Goal: Task Accomplishment & Management: Manage account settings

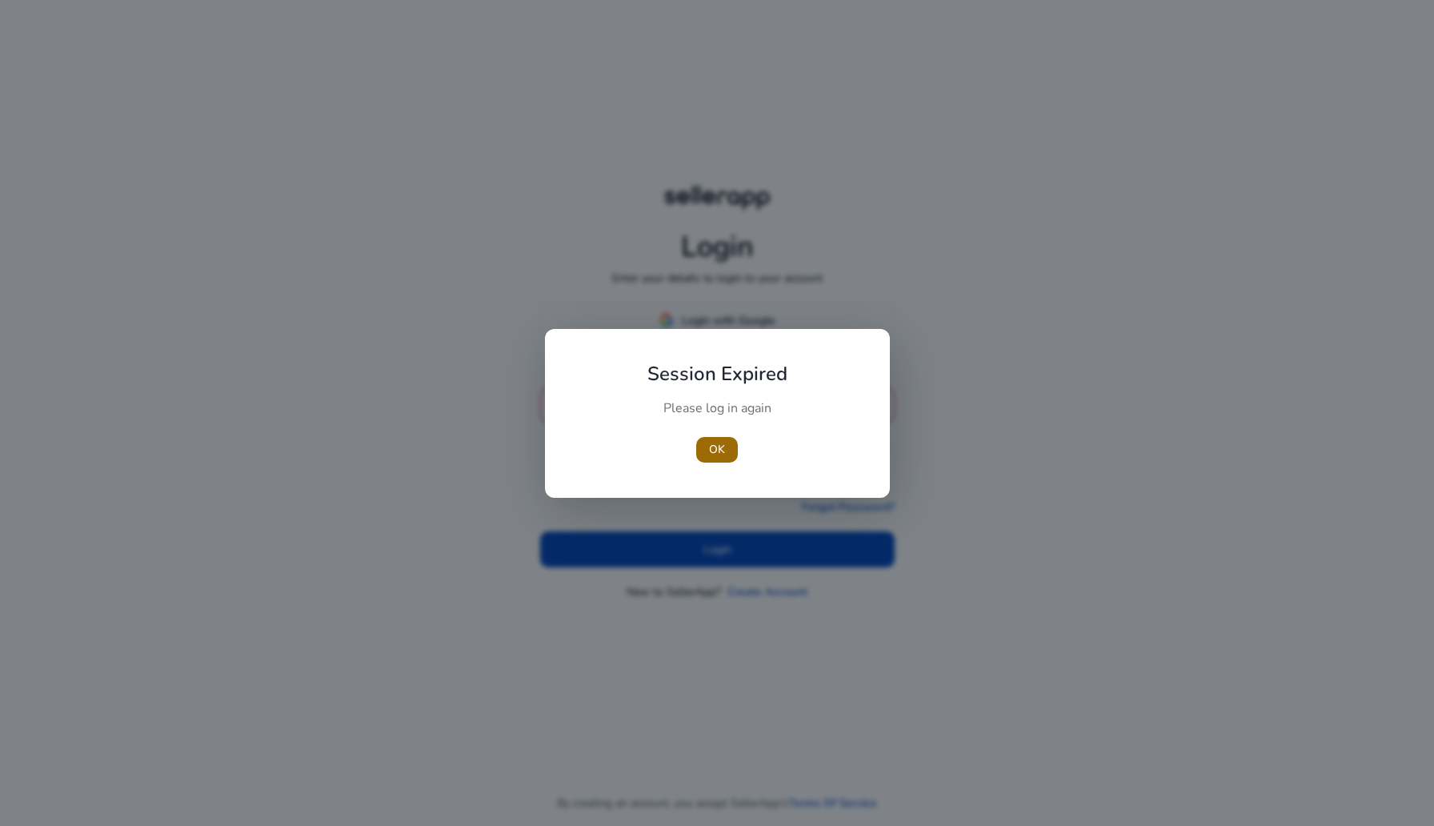
click at [720, 441] on span "OK" at bounding box center [717, 449] width 16 height 17
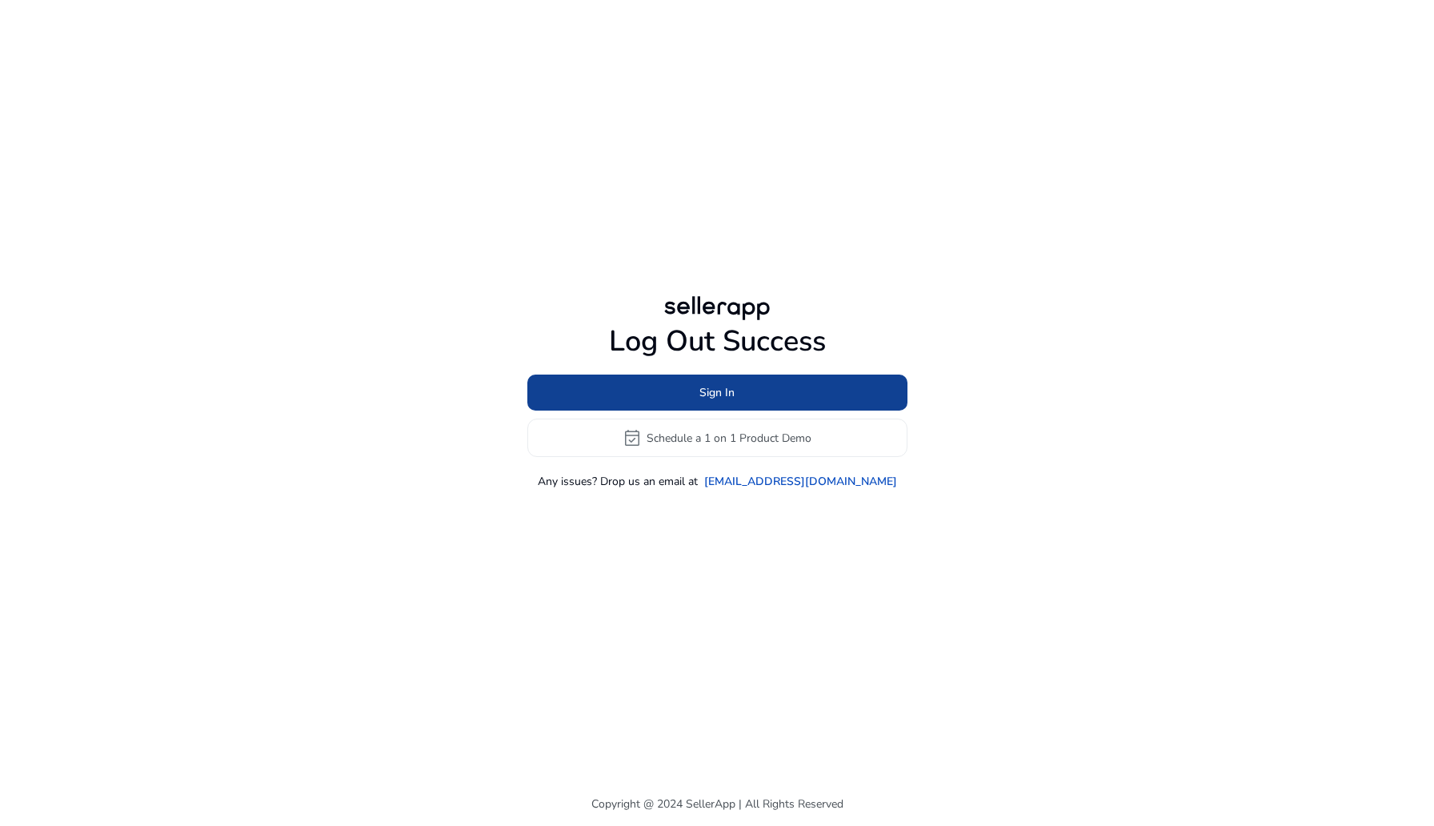
click at [732, 400] on span "Sign In" at bounding box center [717, 392] width 35 height 17
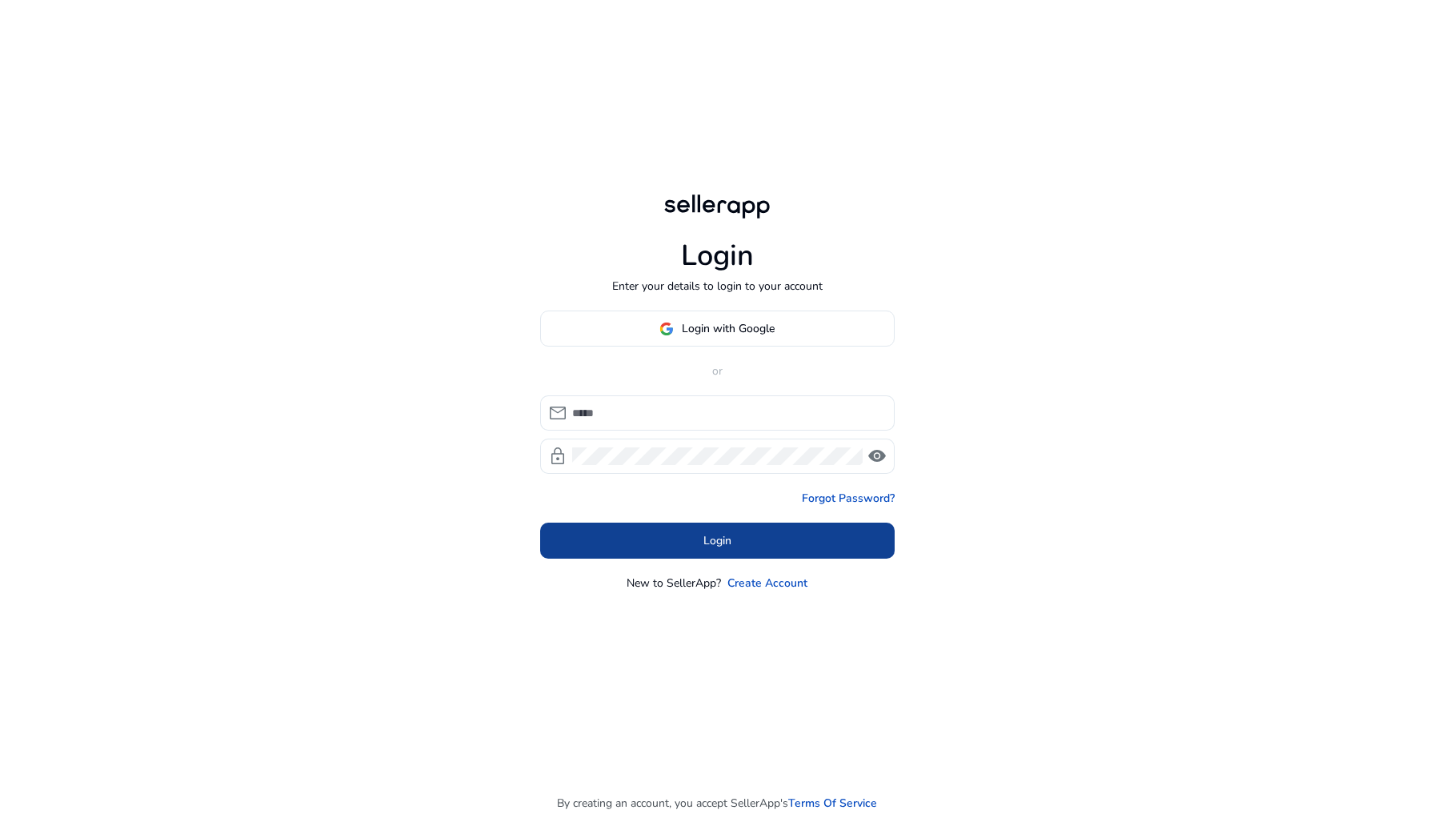
click at [747, 543] on span at bounding box center [717, 541] width 355 height 38
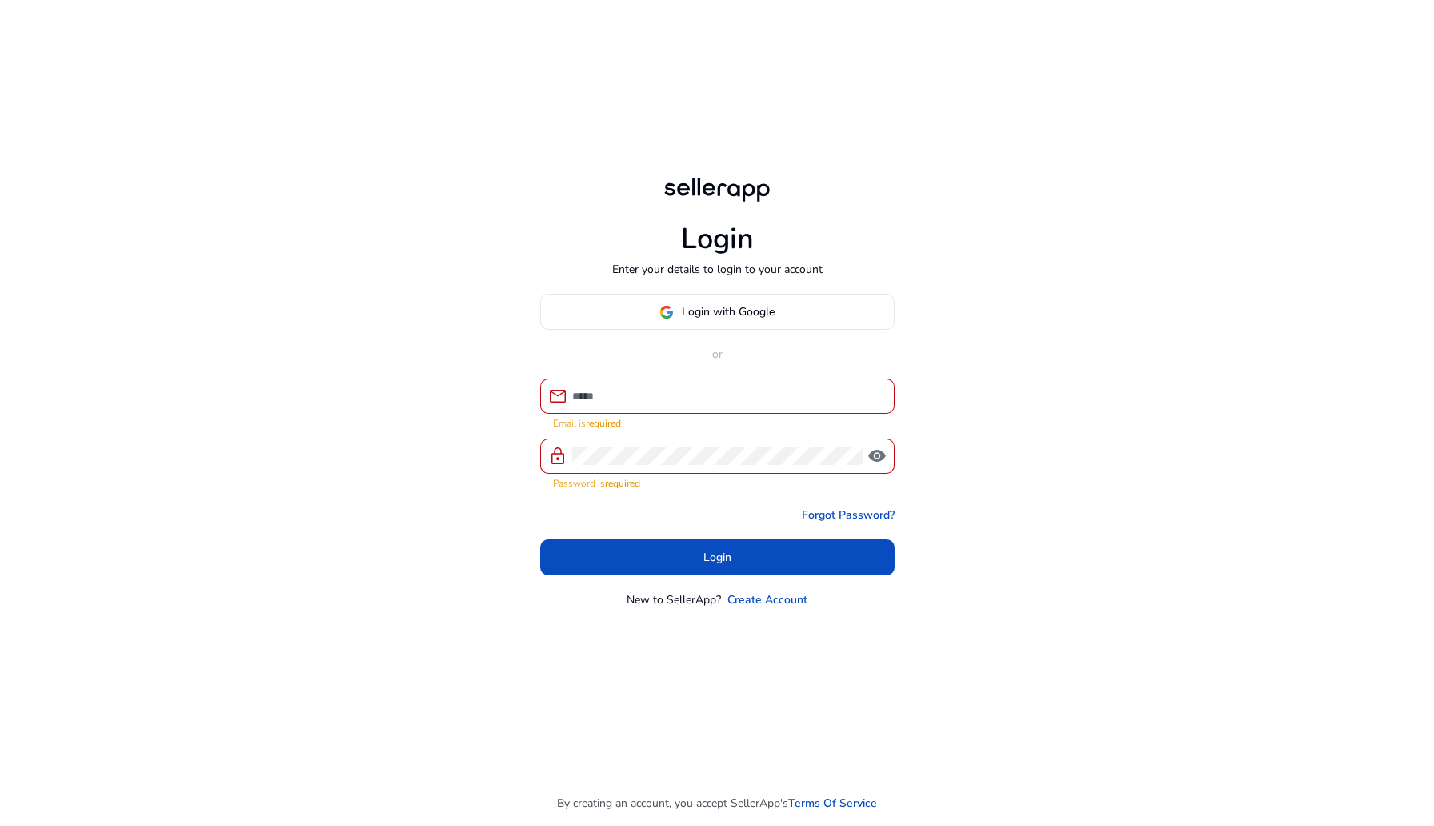
click at [709, 291] on div "Login Enter your details to login to your account Login with Google or mail Ema…" at bounding box center [717, 391] width 380 height 782
click at [718, 321] on span at bounding box center [717, 312] width 353 height 38
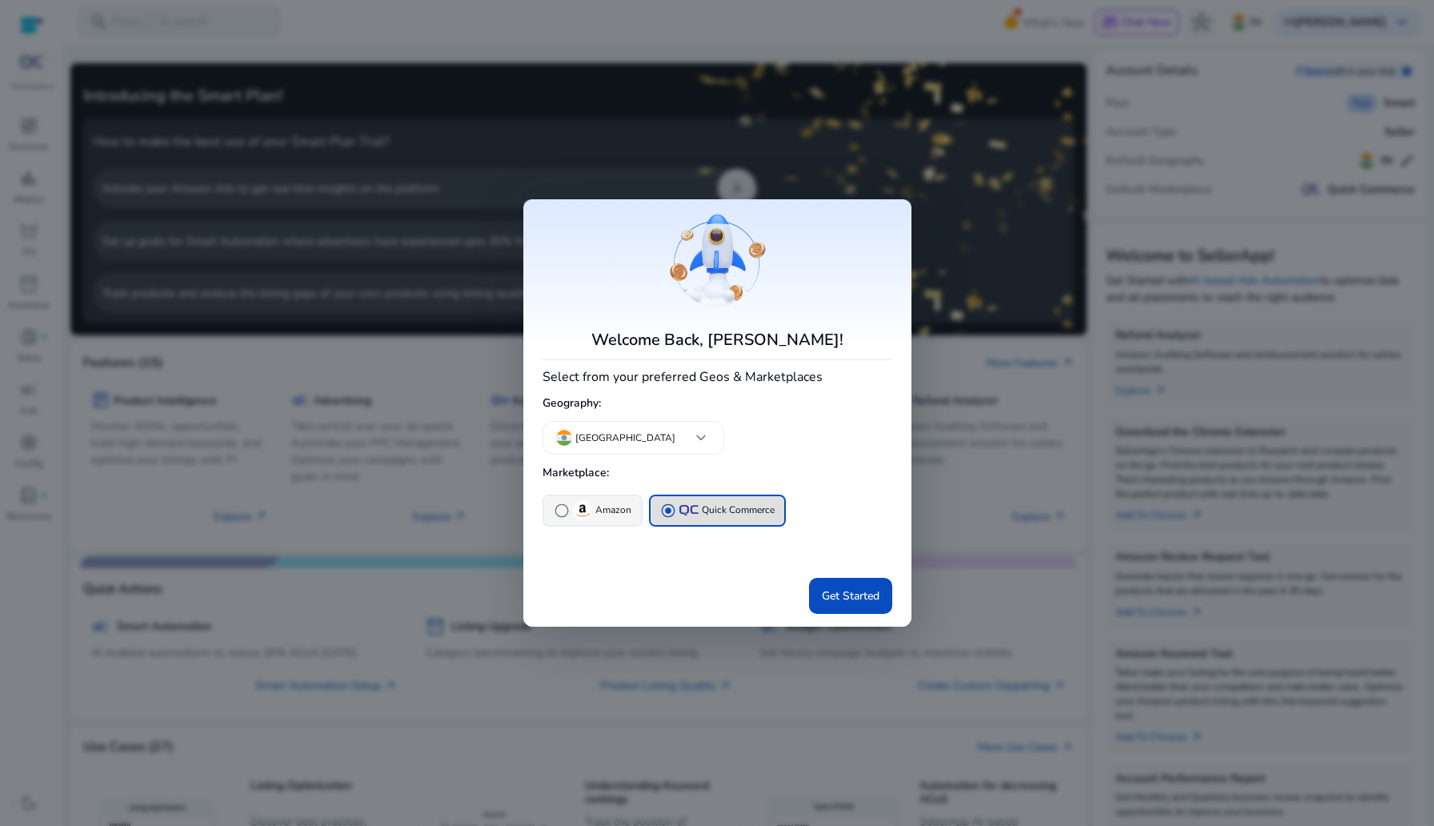
click at [571, 503] on div "radio_button_unchecked Amazon" at bounding box center [593, 510] width 78 height 19
click at [848, 592] on span "Get Started" at bounding box center [851, 596] width 58 height 17
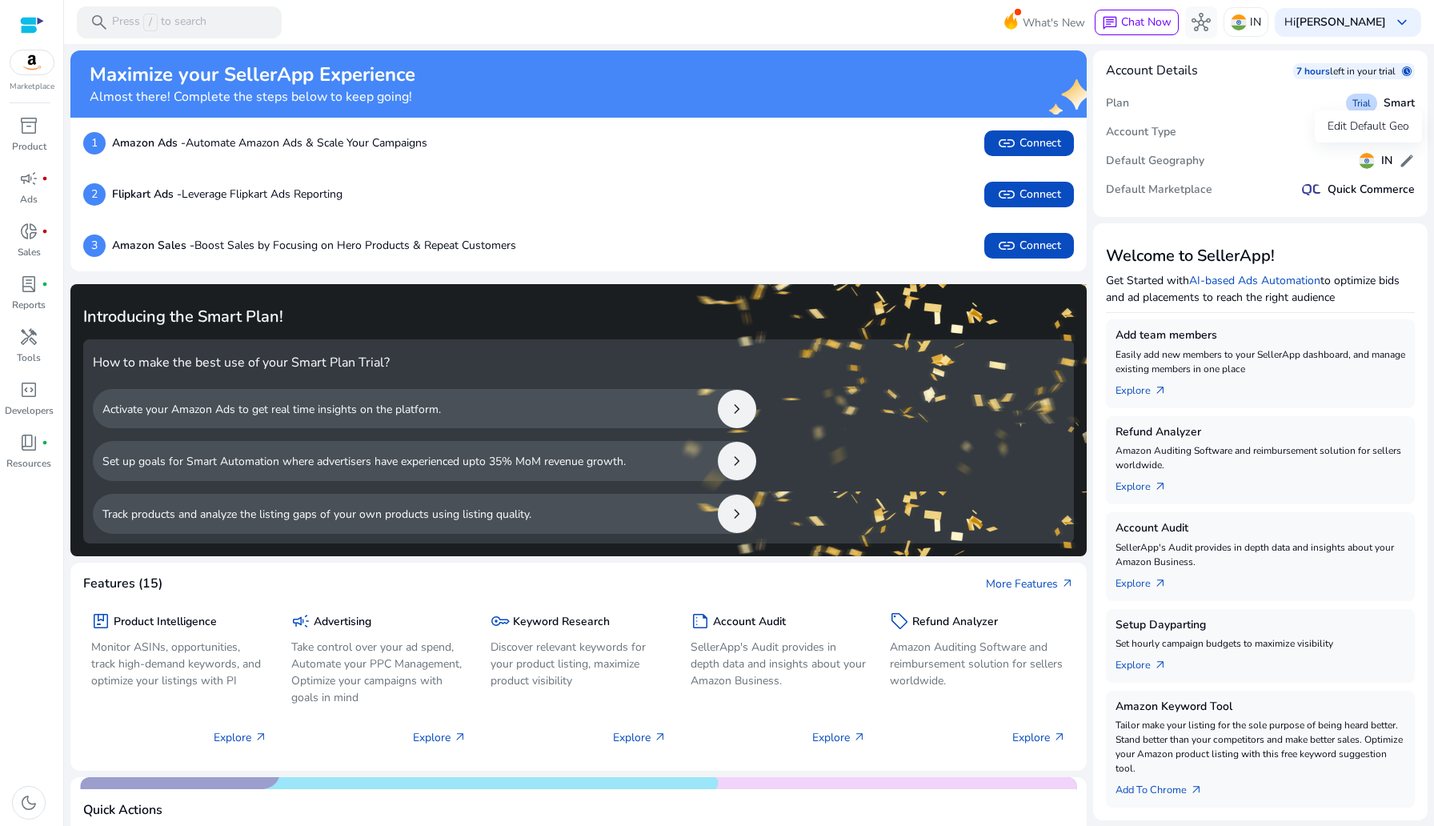
click at [1375, 129] on div "Edit Default Geo" at bounding box center [1368, 126] width 107 height 32
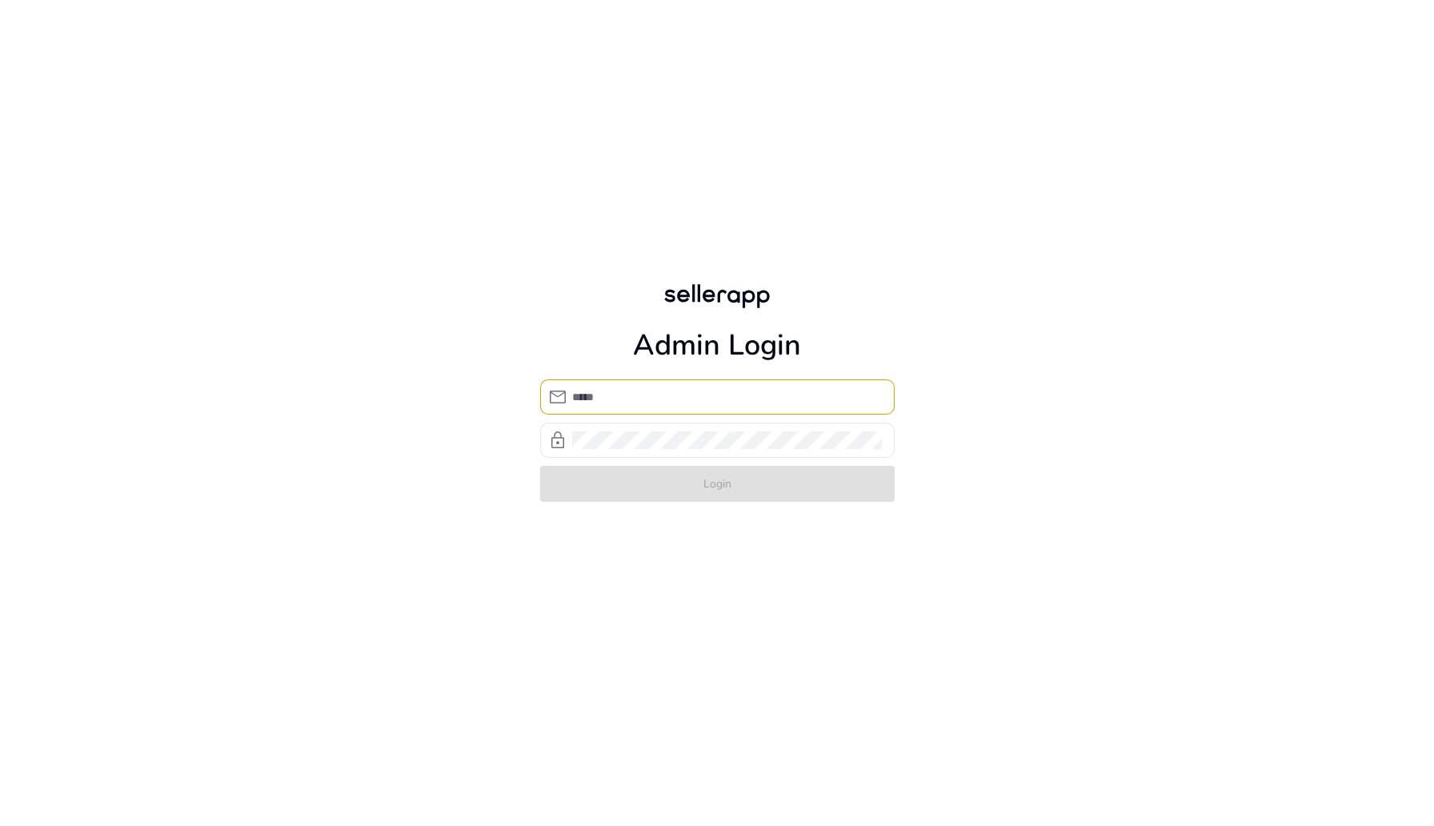
click at [752, 406] on div at bounding box center [727, 396] width 310 height 35
click at [695, 400] on input "email" at bounding box center [727, 397] width 310 height 18
type input "*******"
type input "*"
click at [676, 91] on div "Admin Login mail lock Login" at bounding box center [717, 391] width 380 height 782
